Goal: Use online tool/utility: Utilize a website feature to perform a specific function

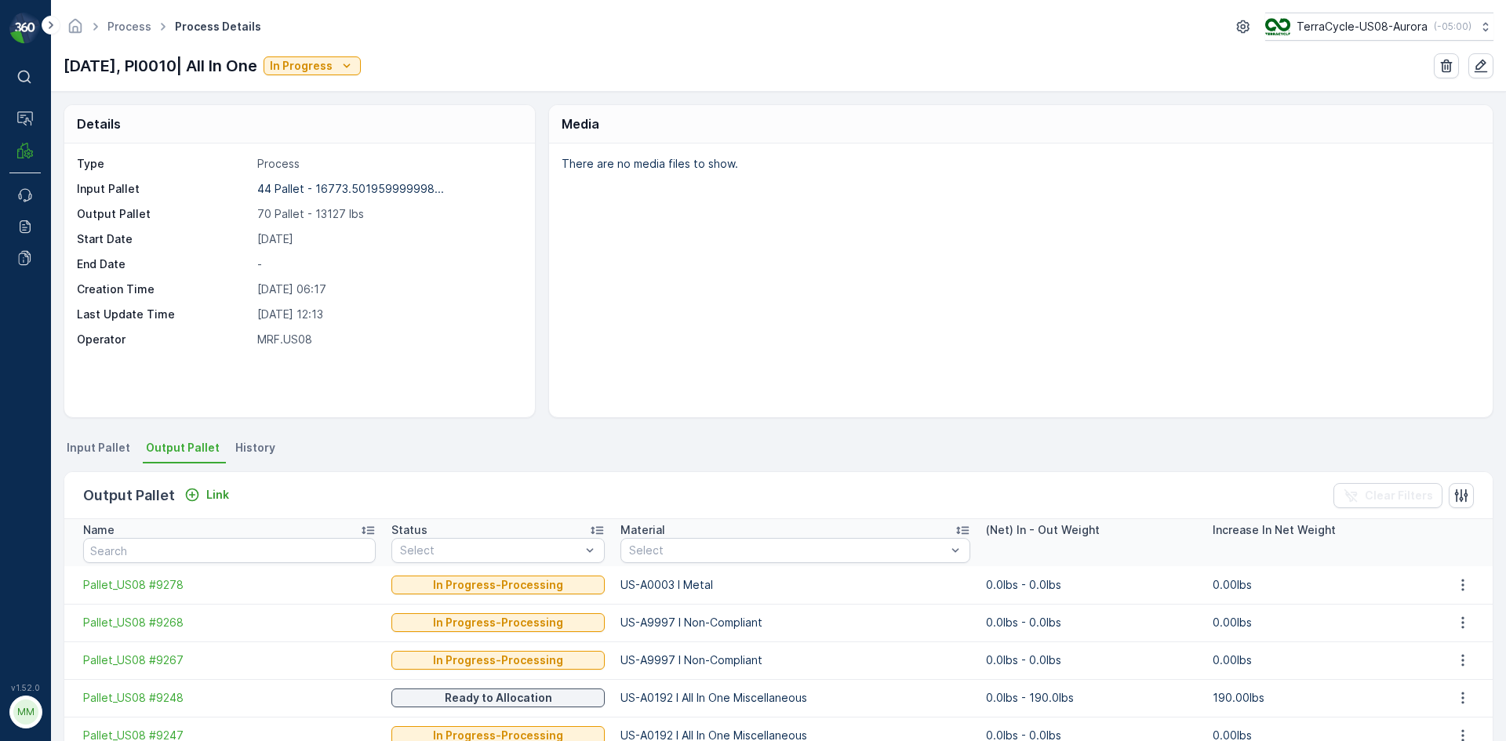
click at [180, 446] on span "Output Pallet" at bounding box center [183, 448] width 74 height 16
click at [180, 452] on span "Output Pallet" at bounding box center [183, 448] width 74 height 16
click at [214, 448] on li "Output Pallet" at bounding box center [184, 450] width 83 height 27
click at [218, 502] on p "Link" at bounding box center [217, 495] width 23 height 16
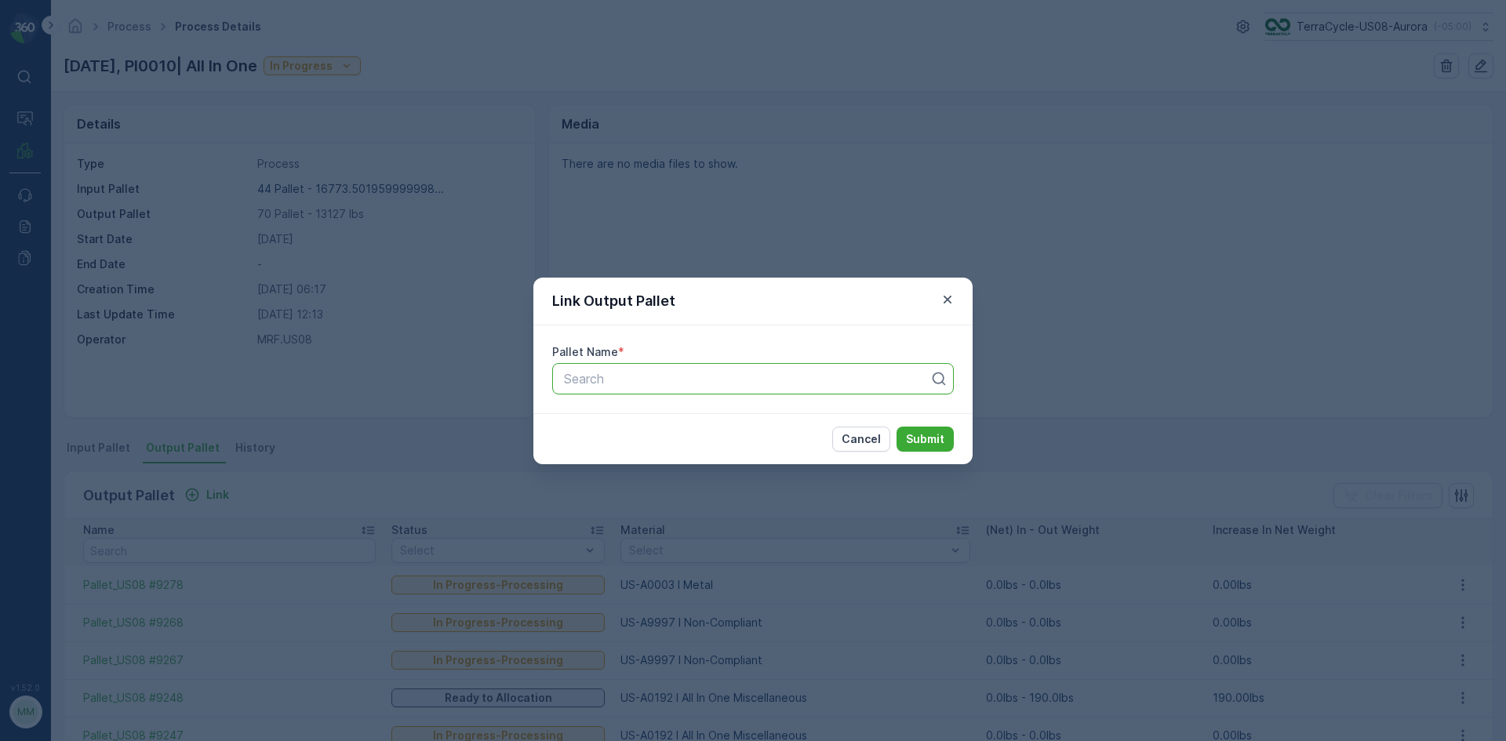
click at [650, 388] on div "Search" at bounding box center [753, 378] width 402 height 31
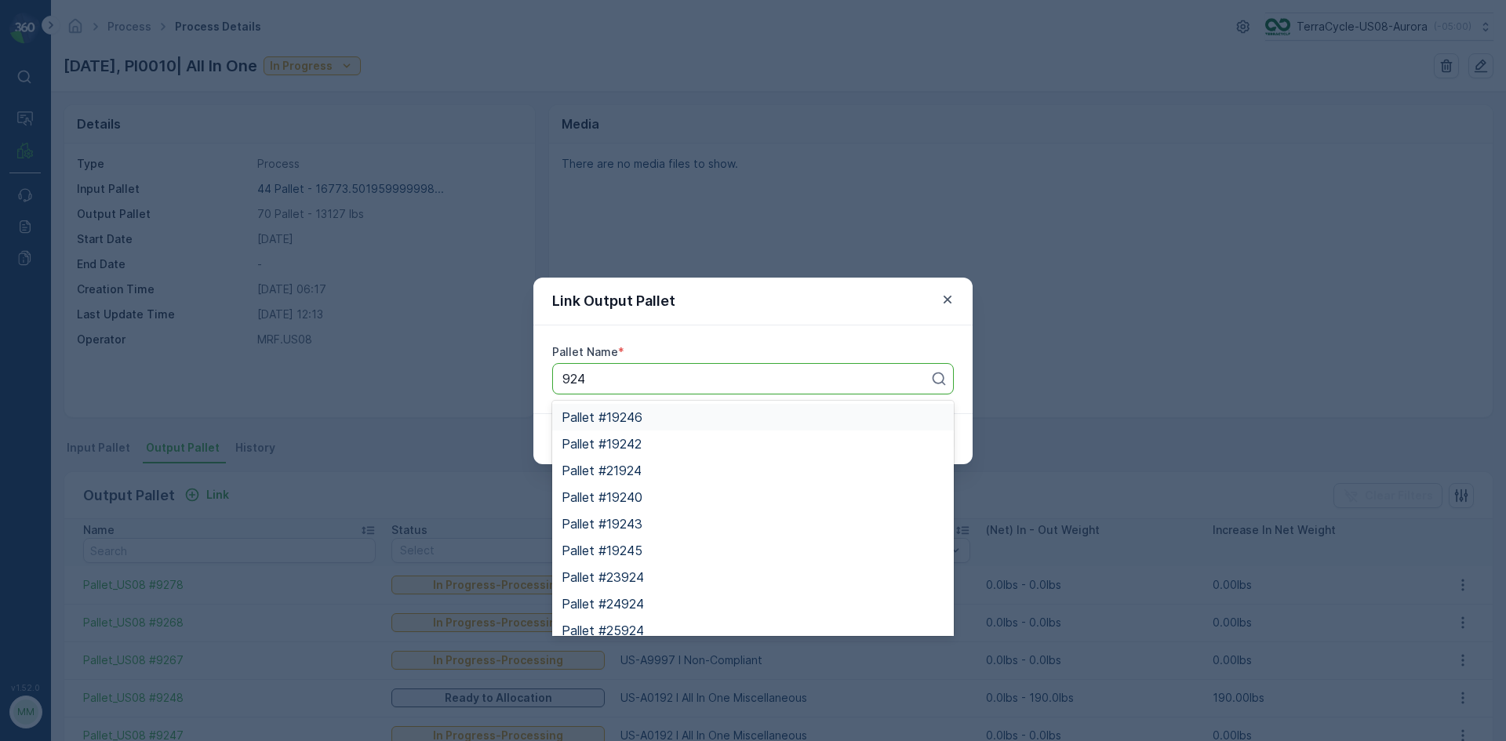
type input "9243"
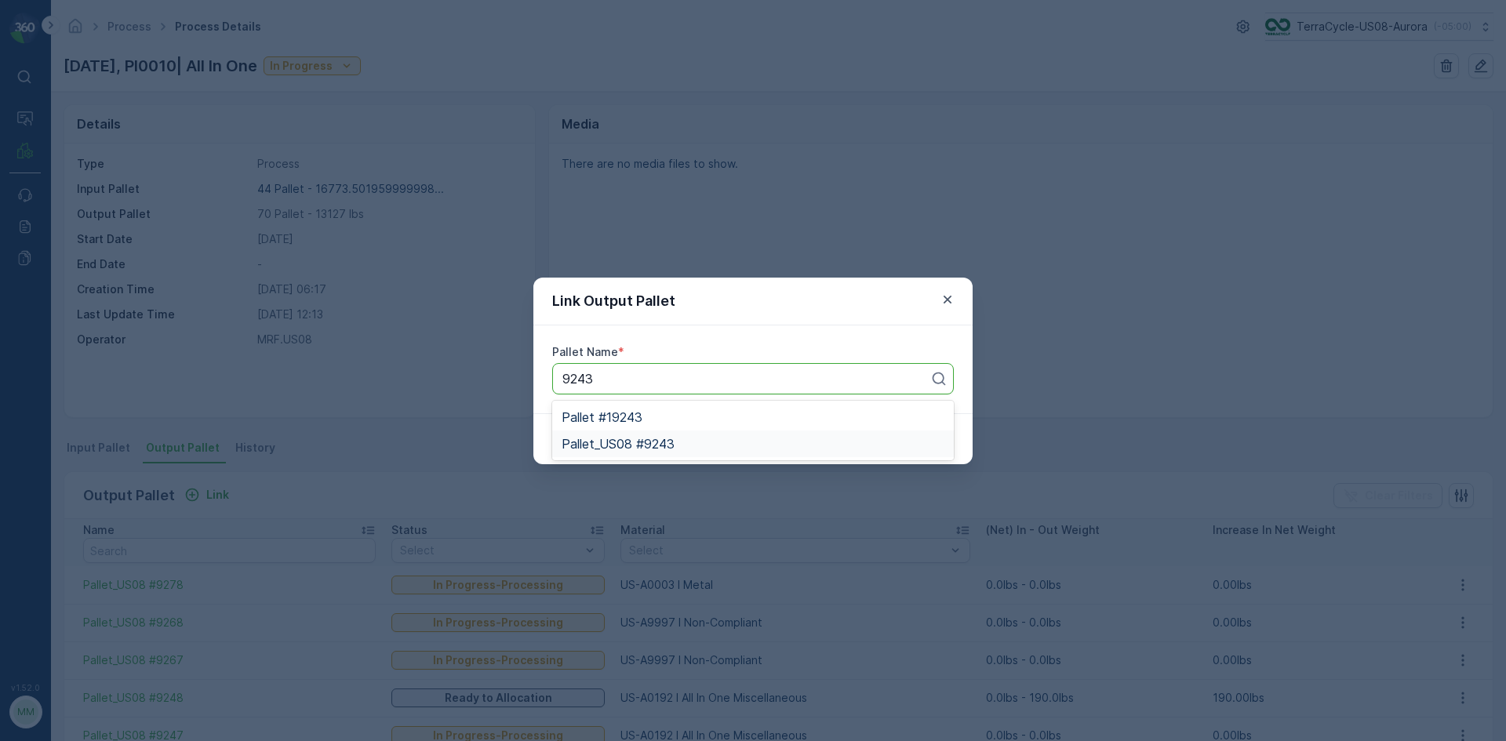
click at [665, 444] on span "Pallet_US08 #9243" at bounding box center [618, 444] width 113 height 14
click at [938, 441] on p "Submit" at bounding box center [925, 440] width 38 height 16
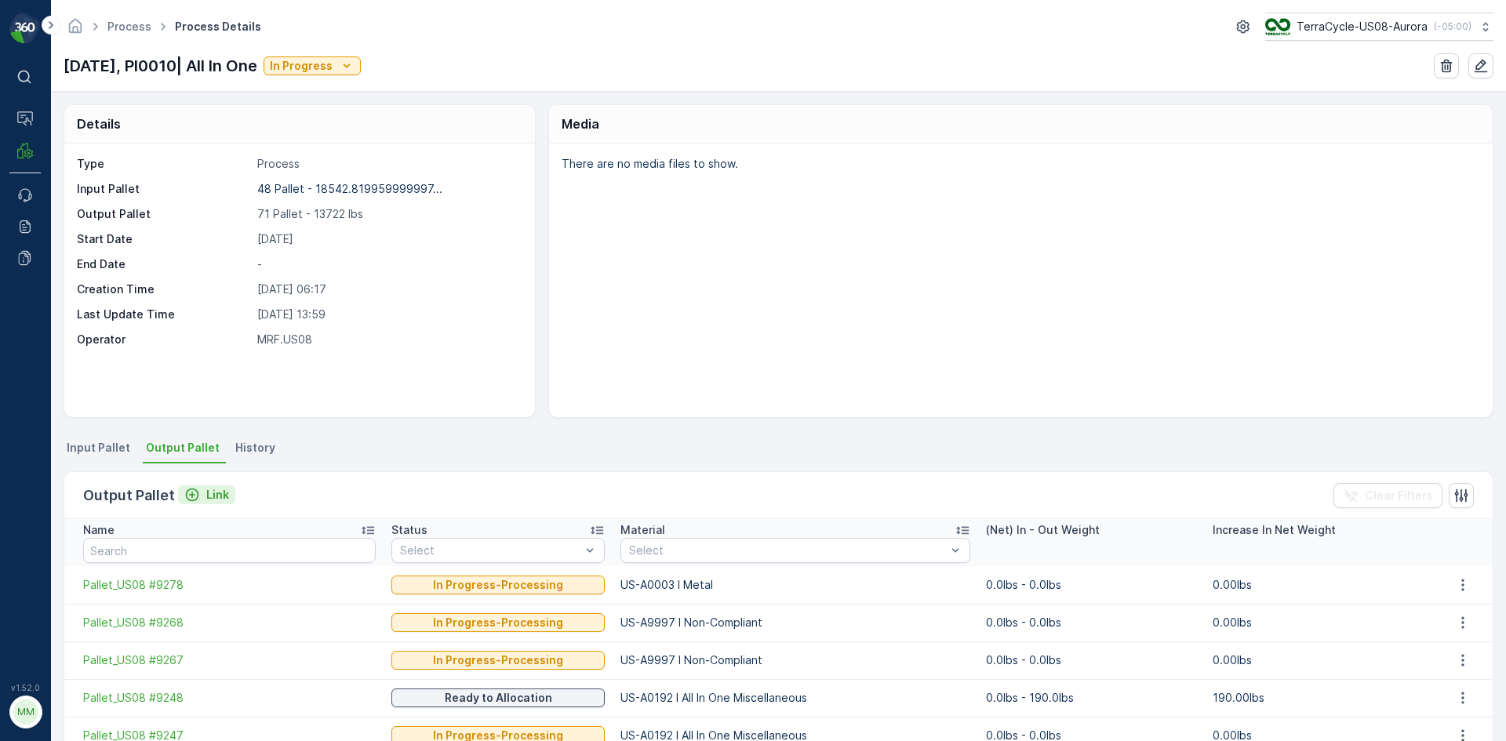
drag, startPoint x: 207, startPoint y: 496, endPoint x: 216, endPoint y: 501, distance: 9.8
click at [216, 501] on p "Link" at bounding box center [217, 495] width 23 height 16
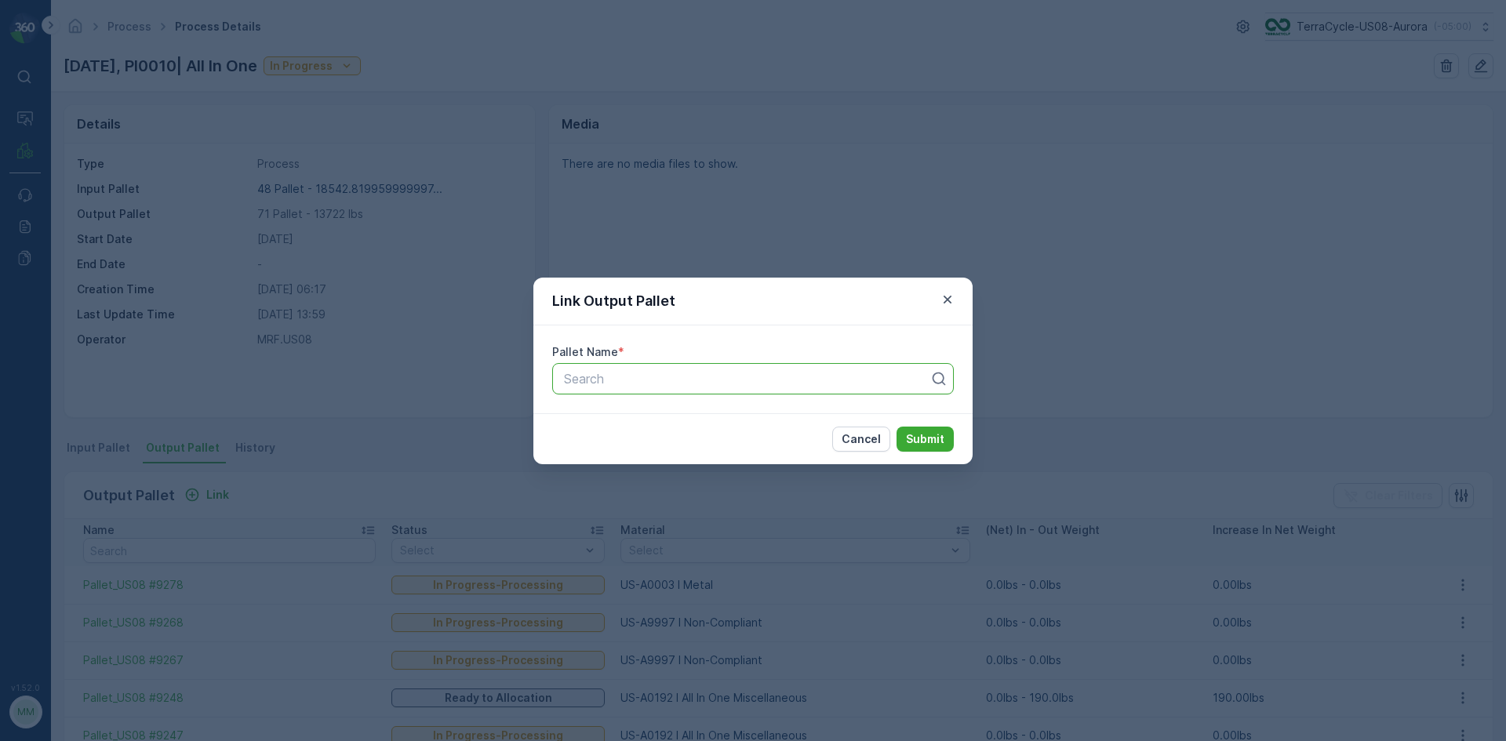
click at [786, 392] on div "Search" at bounding box center [753, 378] width 402 height 31
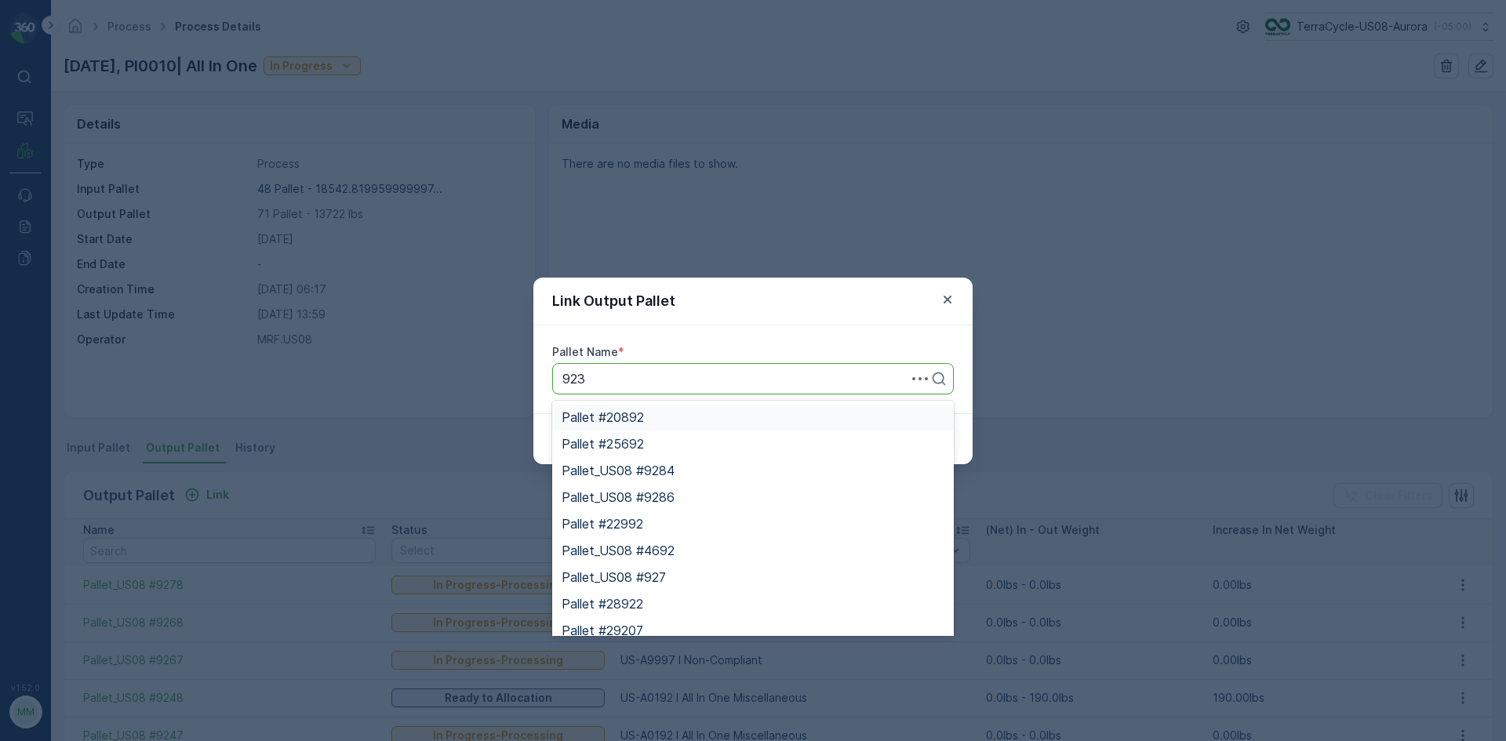
type input "9236"
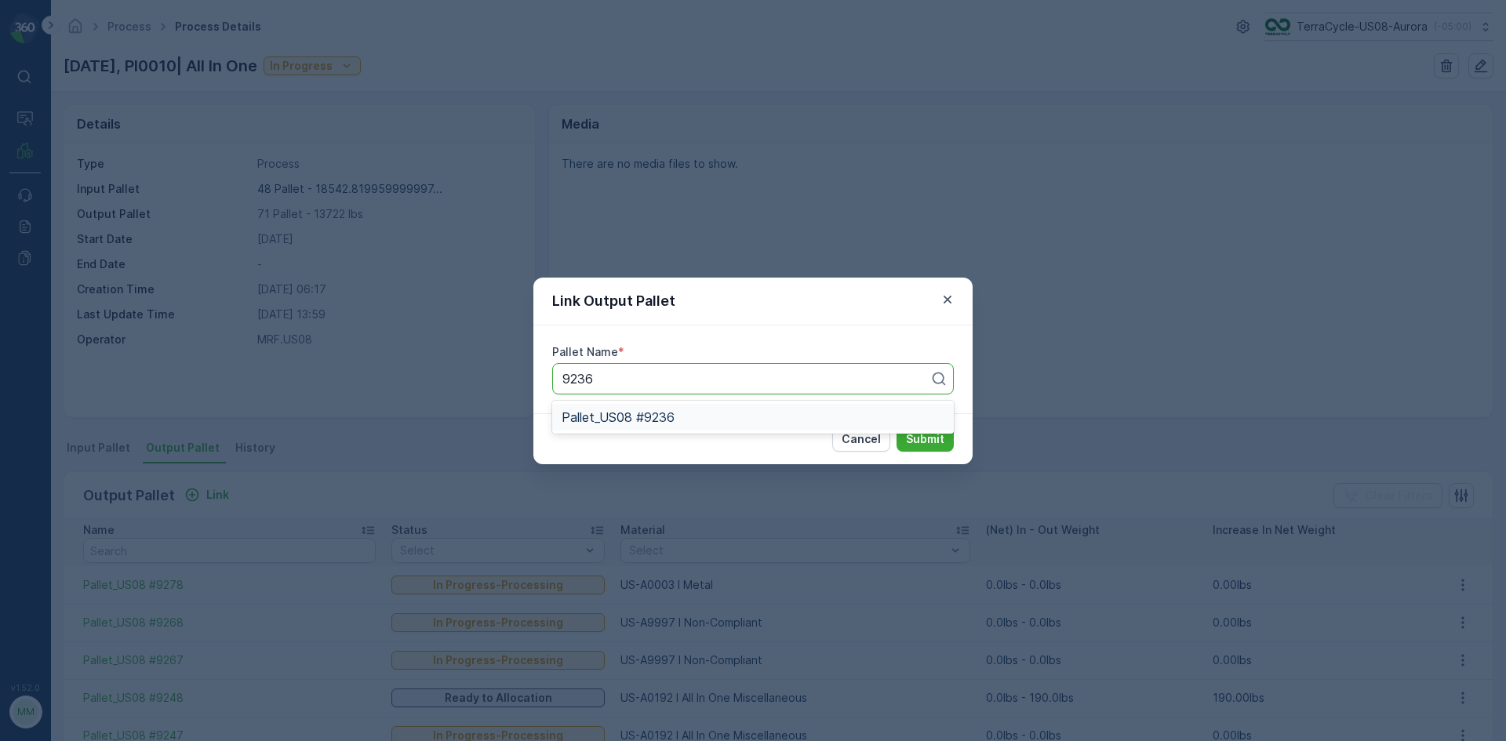
click at [668, 421] on span "Pallet_US08 #9236" at bounding box center [618, 417] width 113 height 14
click at [938, 435] on p "Submit" at bounding box center [925, 440] width 38 height 16
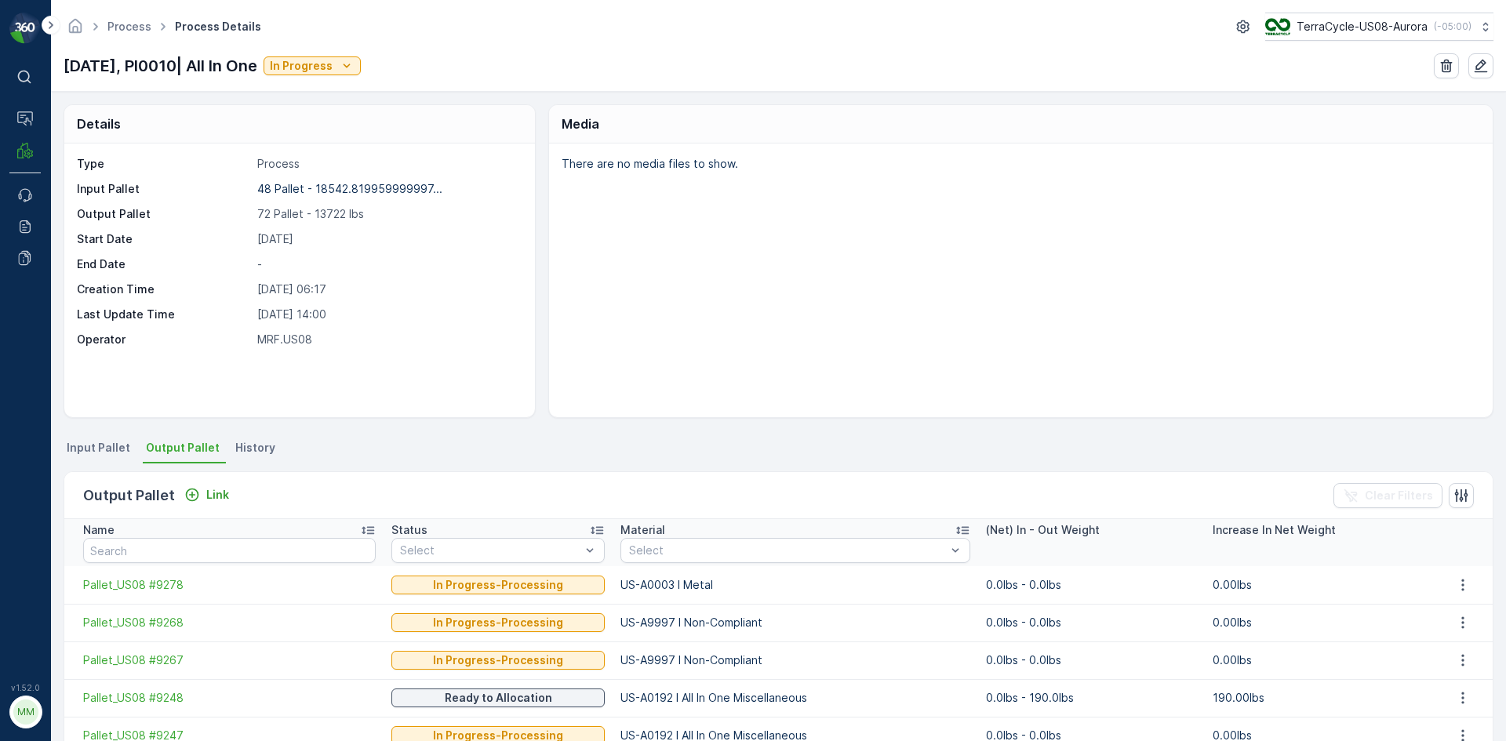
scroll to position [569, 0]
